Goal: Task Accomplishment & Management: Manage account settings

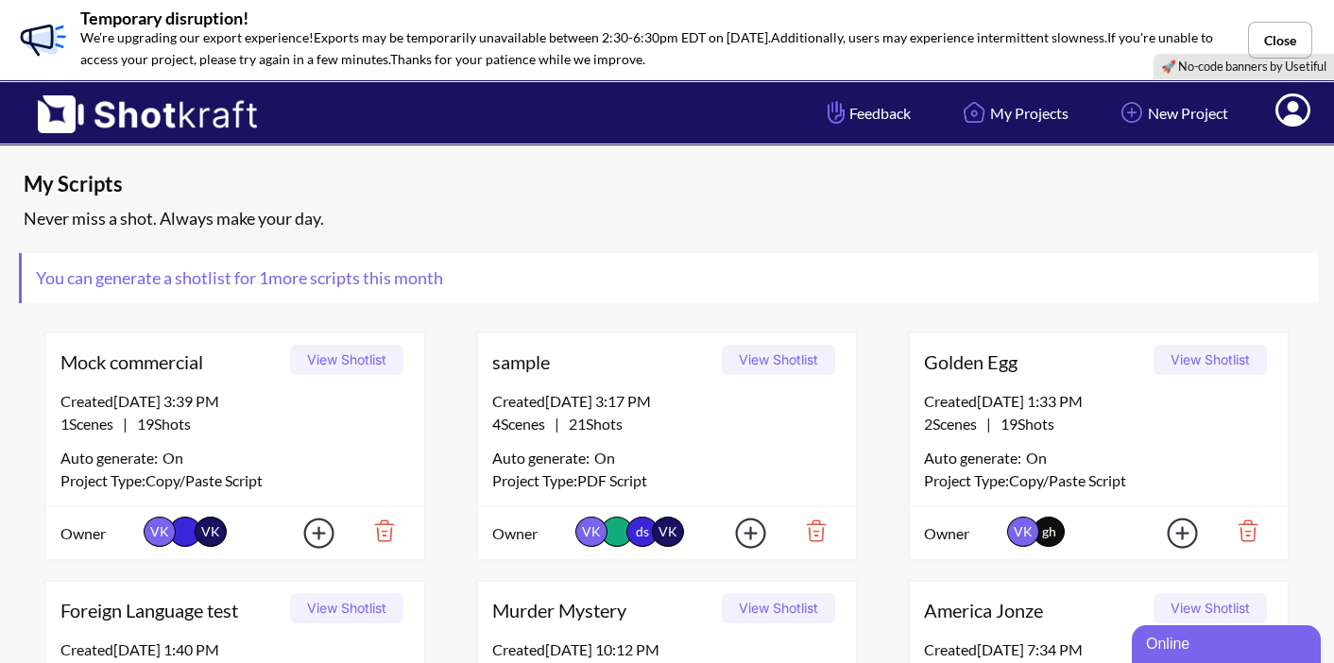
click at [1299, 113] on icon at bounding box center [1293, 110] width 35 height 33
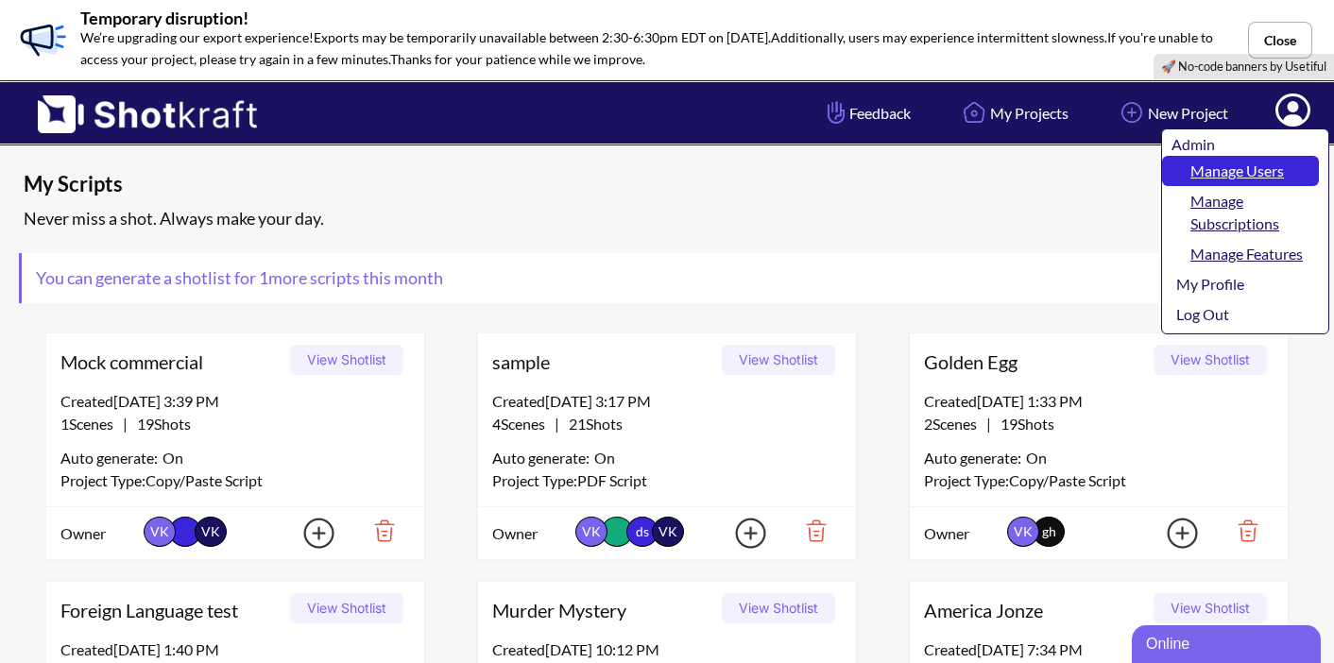
click at [1256, 167] on link "Manage Users" at bounding box center [1240, 171] width 157 height 30
